Goal: Transaction & Acquisition: Purchase product/service

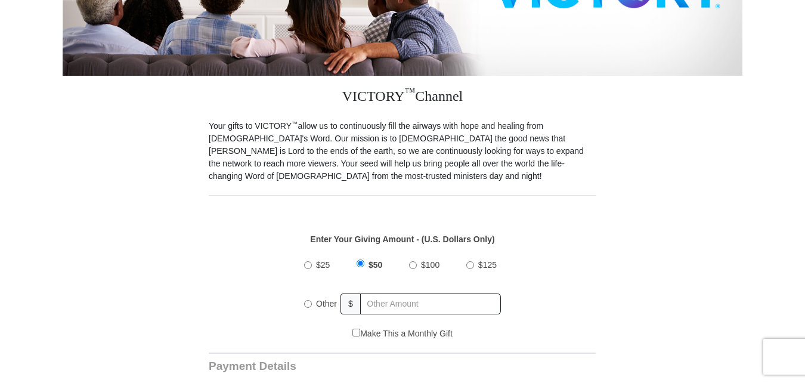
scroll to position [298, 0]
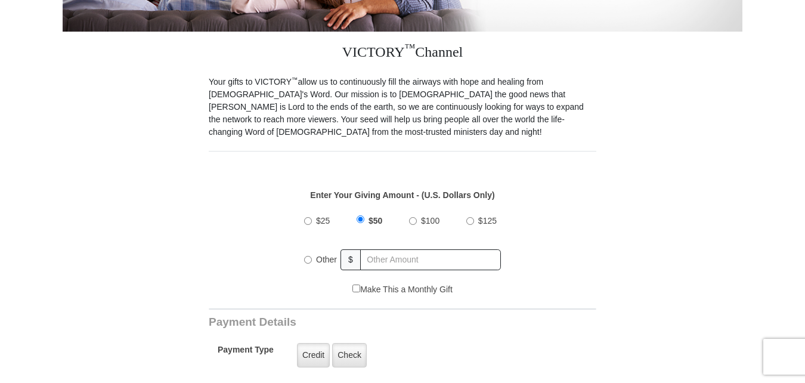
click at [412, 217] on input "$100" at bounding box center [413, 221] width 8 height 8
radio input "true"
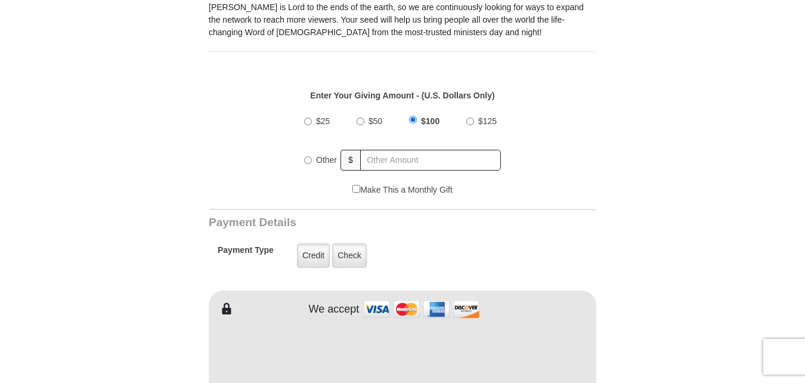
scroll to position [417, 0]
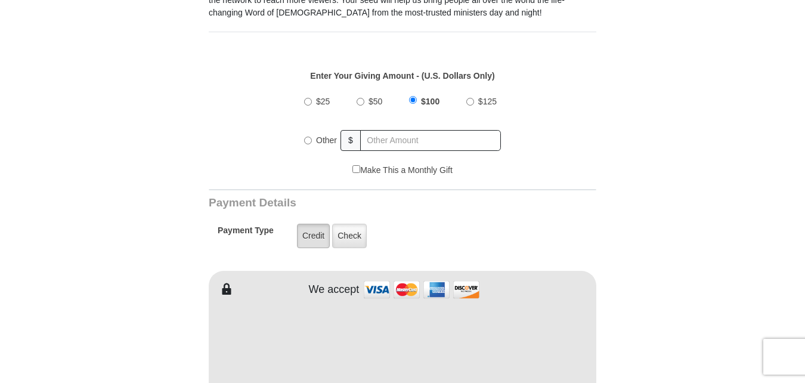
click at [317, 224] on label "Credit" at bounding box center [313, 236] width 33 height 24
click at [0, 0] on input "Credit" at bounding box center [0, 0] width 0 height 0
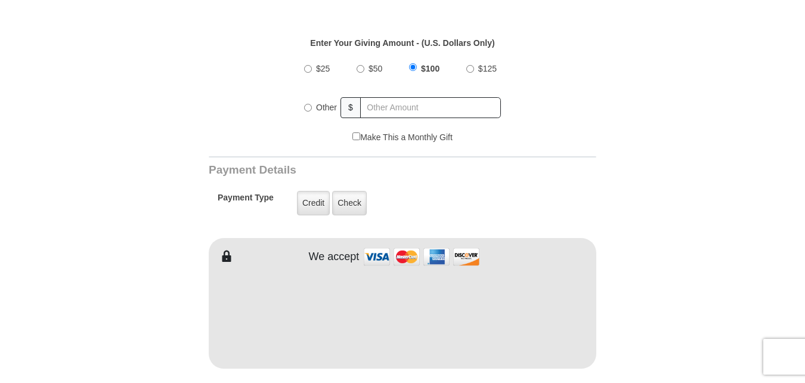
scroll to position [477, 0]
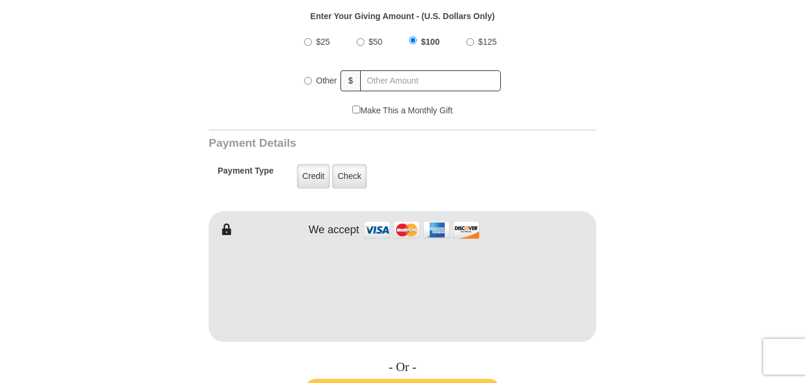
click at [661, 188] on form "VICTORY Channel Online Giving VICTORY Channel is a worldwide, on-air television…" at bounding box center [403, 276] width 680 height 1426
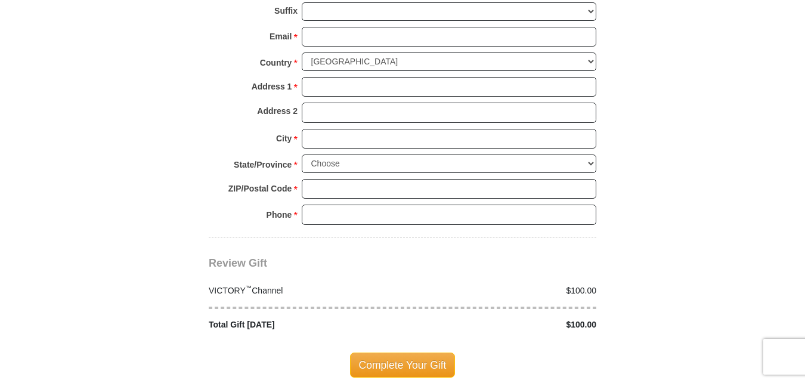
scroll to position [835, 0]
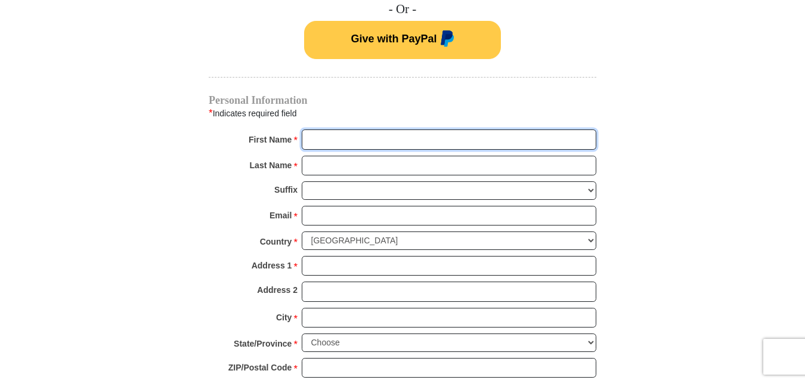
click at [368, 129] on input "First Name *" at bounding box center [449, 139] width 295 height 20
type input "[PERSON_NAME]"
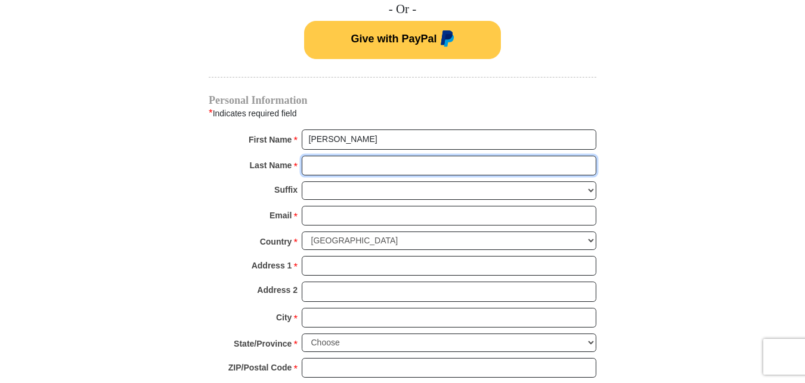
type input "Cola"
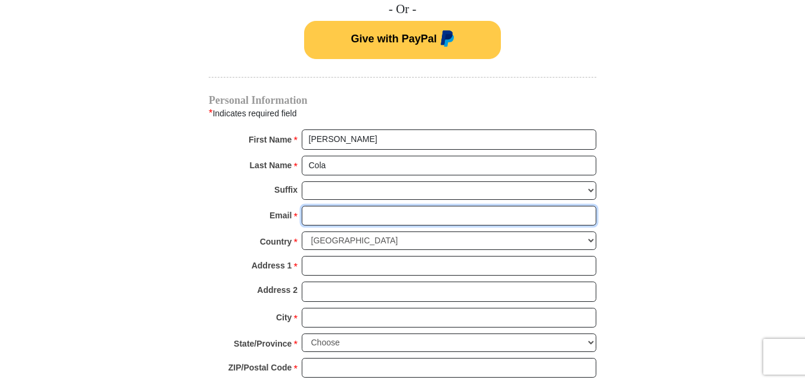
type input "[EMAIL_ADDRESS][DOMAIN_NAME]"
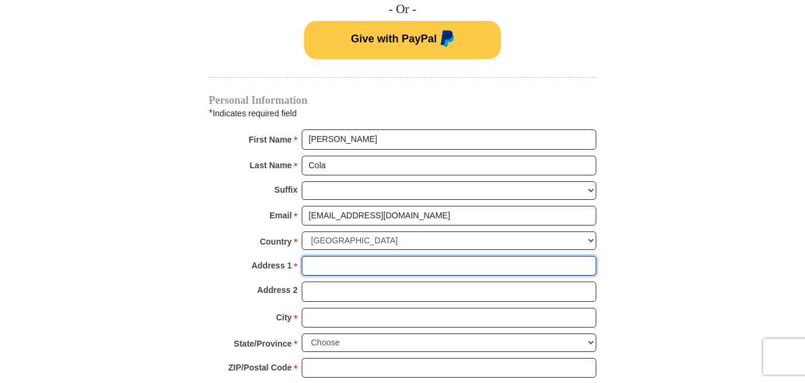
type input "[STREET_ADDRESS][PERSON_NAME]"
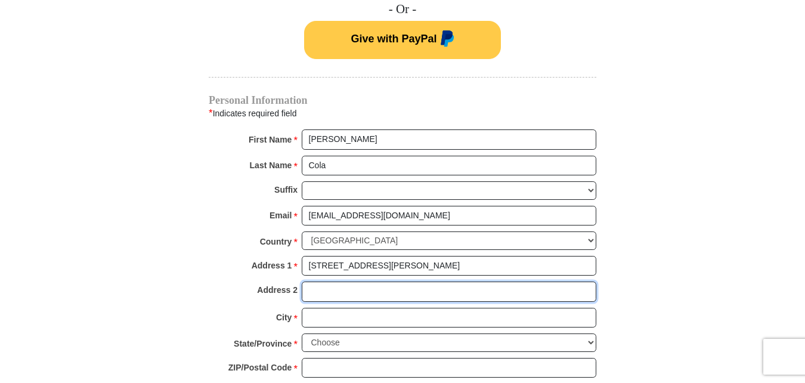
type input "Apt 196"
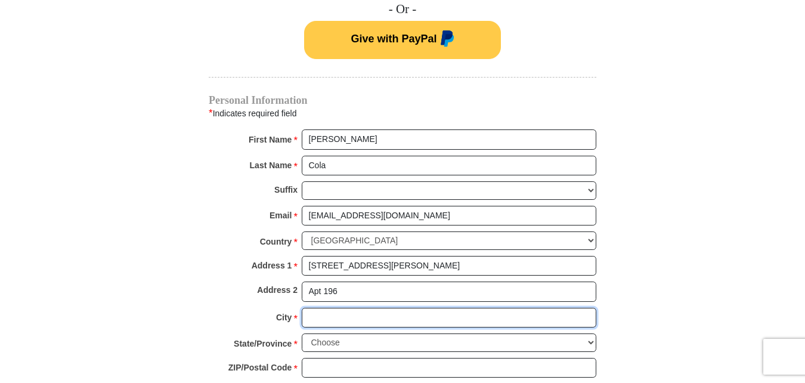
type input "Baton Rouge"
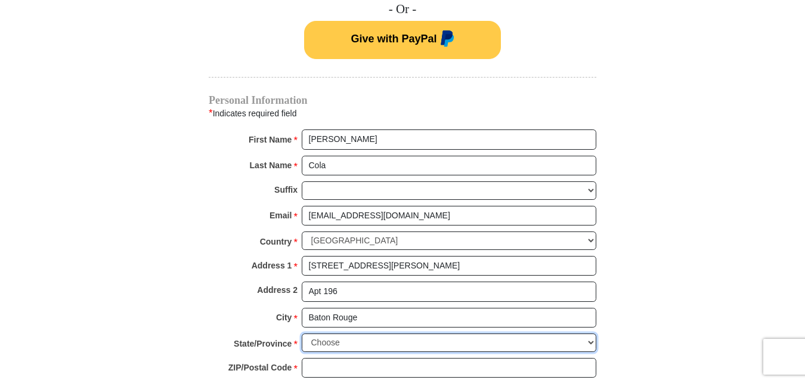
select select "LA"
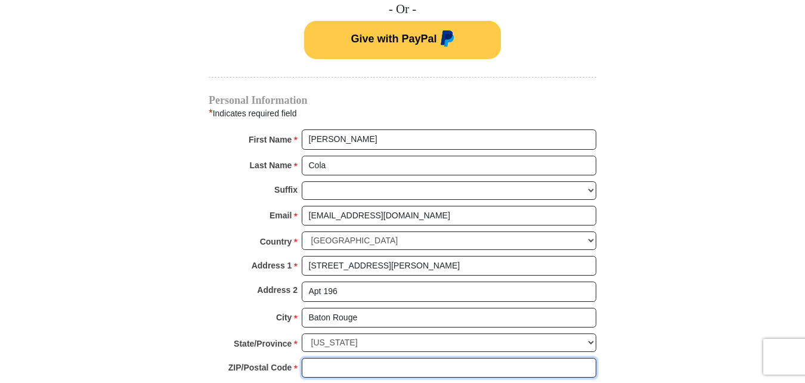
type input "70807"
type input "2257269875"
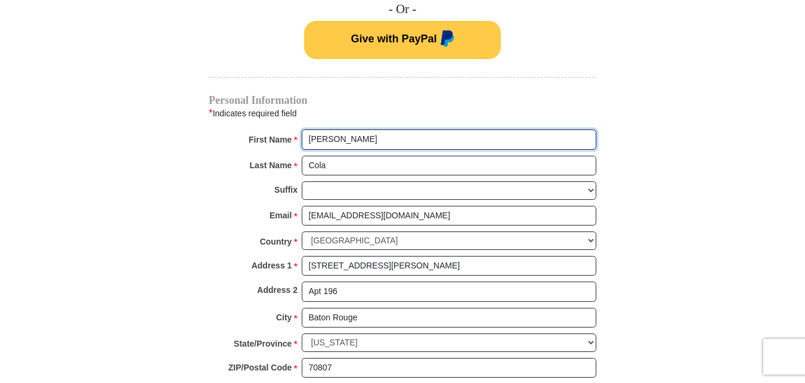
radio input "true"
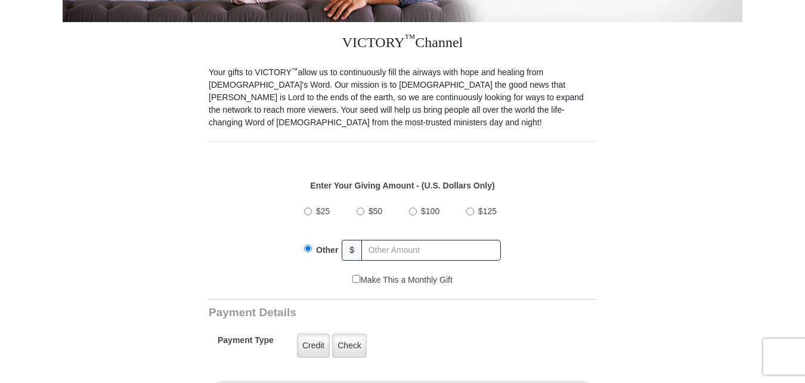
scroll to position [298, 0]
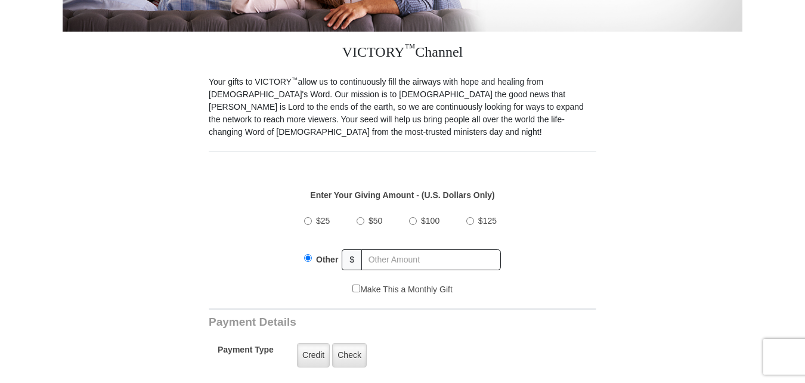
click at [414, 217] on input "$100" at bounding box center [413, 221] width 8 height 8
radio input "true"
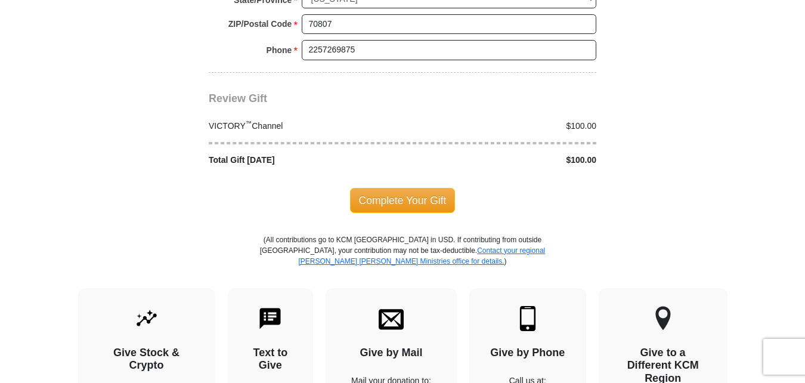
scroll to position [1192, 0]
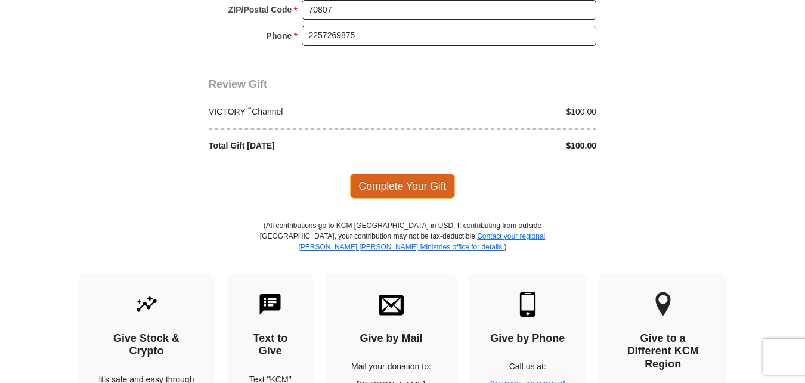
click at [396, 173] on span "Complete Your Gift" at bounding box center [403, 185] width 106 height 25
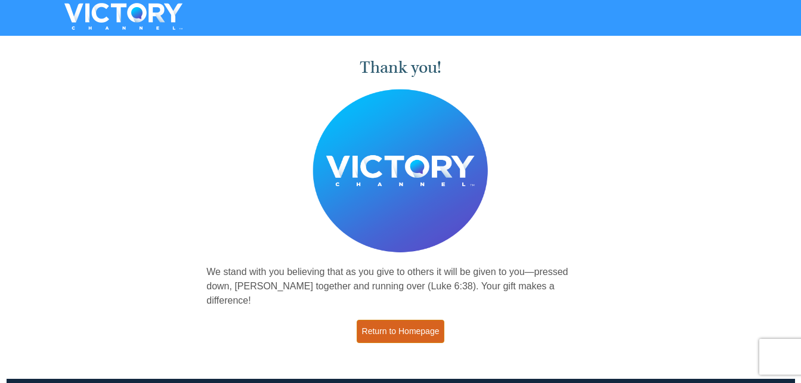
click at [374, 323] on link "Return to Homepage" at bounding box center [401, 331] width 88 height 23
